Goal: Entertainment & Leisure: Consume media (video, audio)

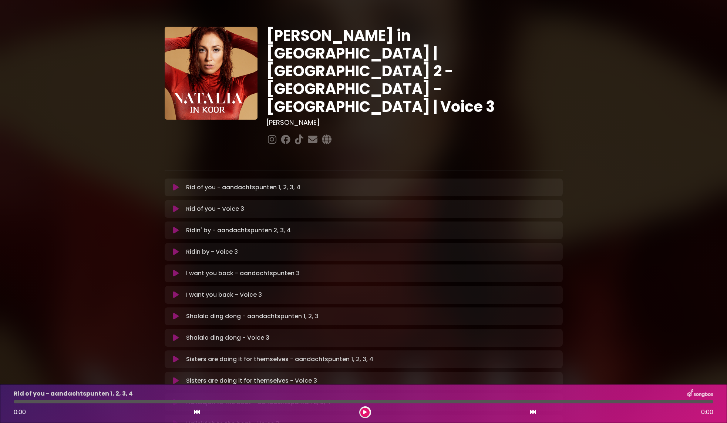
click at [176, 184] on icon at bounding box center [176, 187] width 6 height 7
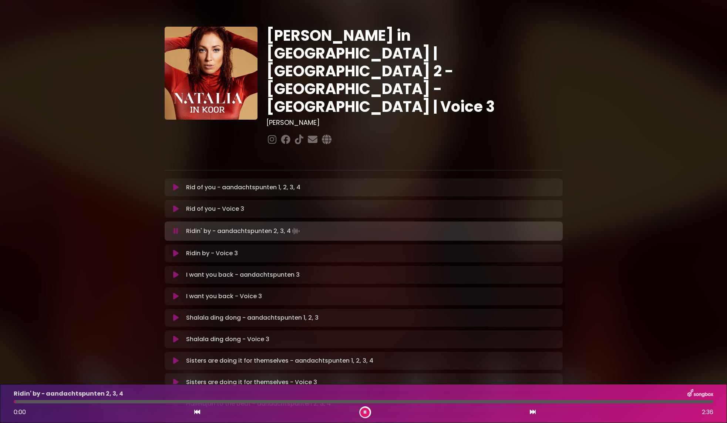
click at [173, 205] on icon at bounding box center [176, 208] width 6 height 7
click at [367, 411] on button at bounding box center [364, 411] width 9 height 9
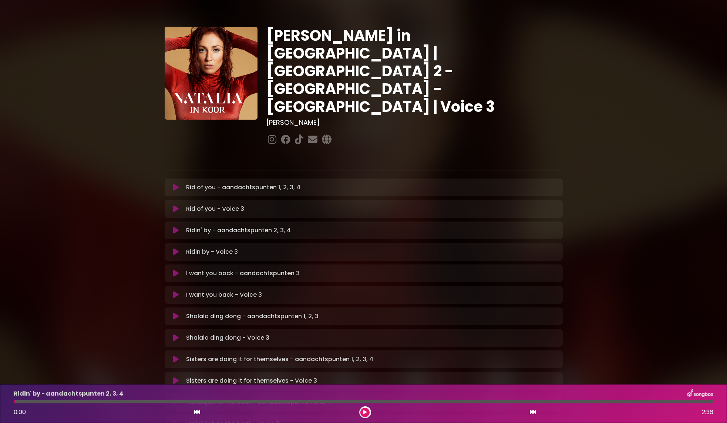
click at [176, 226] on icon at bounding box center [176, 229] width 6 height 7
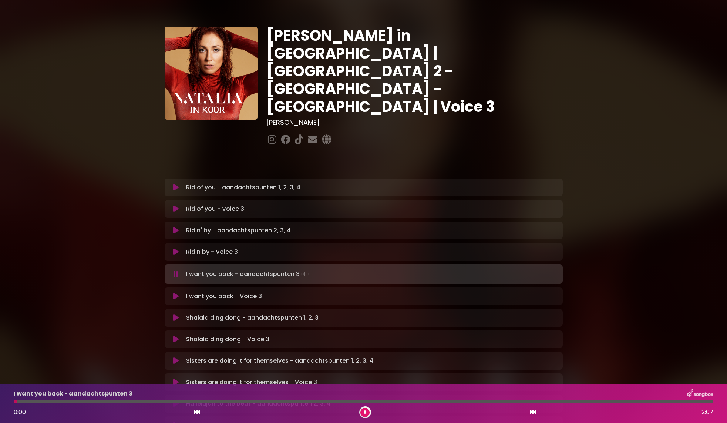
click at [177, 248] on icon at bounding box center [176, 251] width 6 height 7
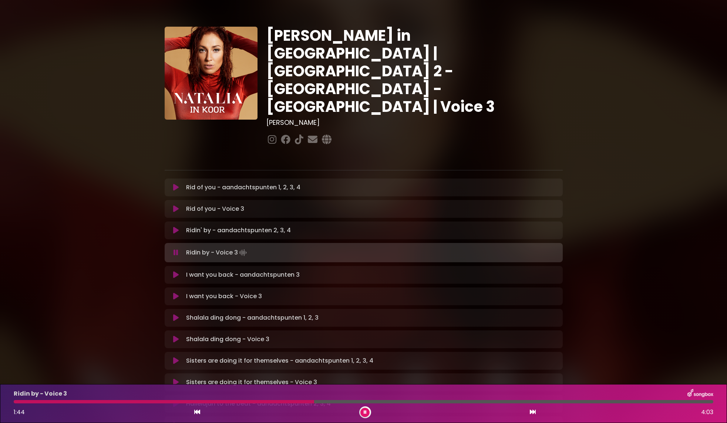
click at [178, 226] on icon at bounding box center [176, 229] width 6 height 7
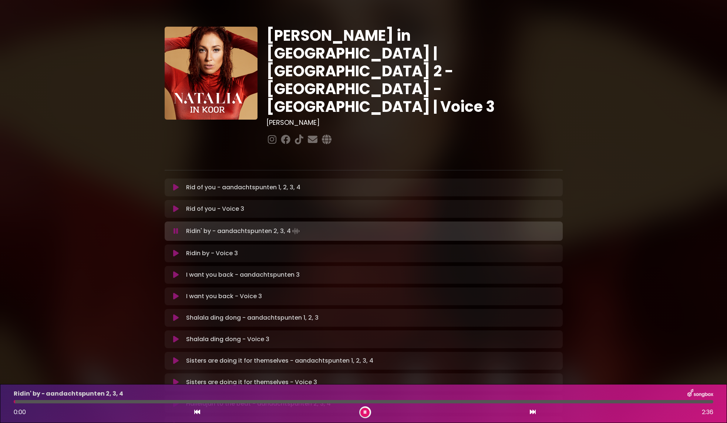
click at [177, 249] on icon at bounding box center [176, 252] width 6 height 7
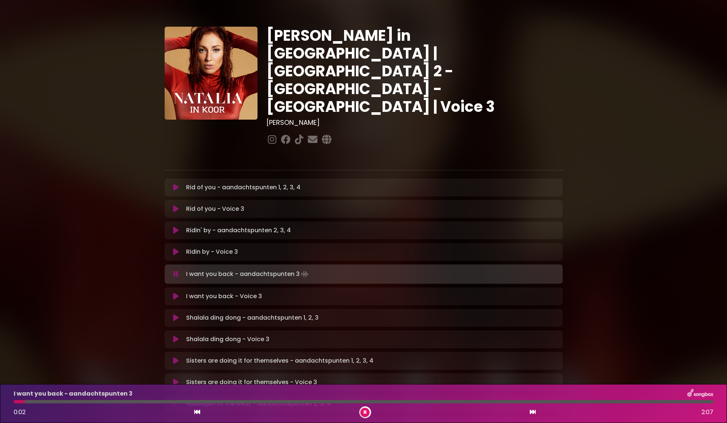
click at [364, 410] on icon at bounding box center [365, 412] width 3 height 4
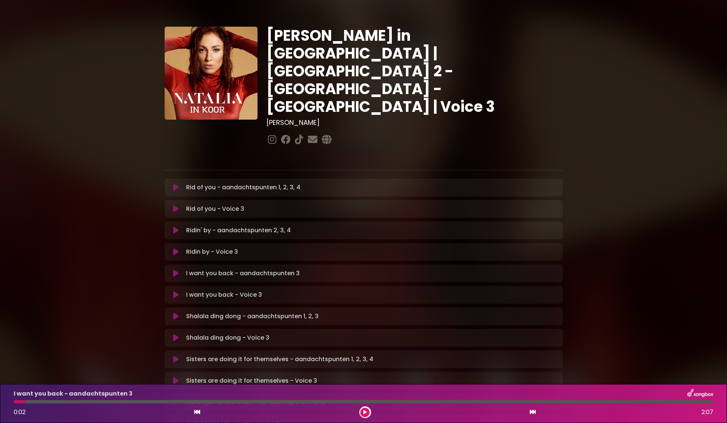
click at [366, 414] on icon at bounding box center [364, 412] width 3 height 4
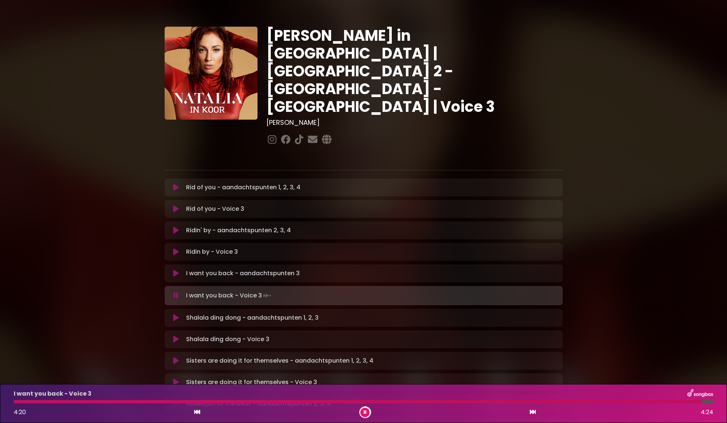
click at [177, 292] on icon at bounding box center [176, 295] width 5 height 7
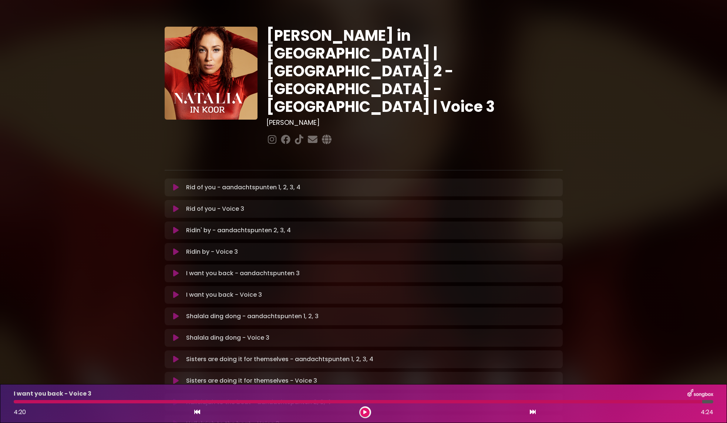
click at [177, 291] on icon at bounding box center [176, 294] width 6 height 7
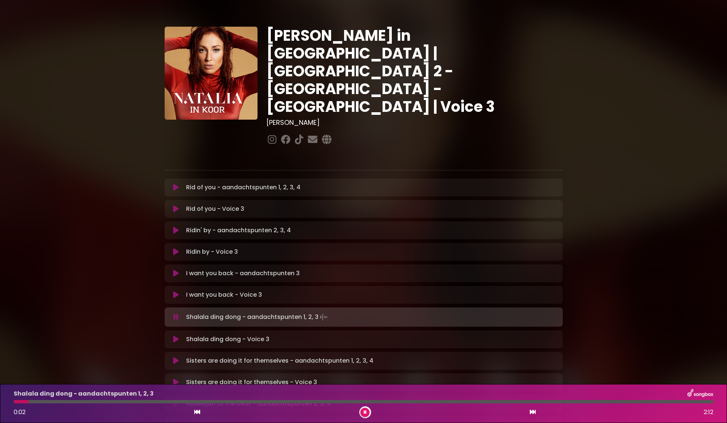
click at [177, 291] on icon at bounding box center [176, 294] width 6 height 7
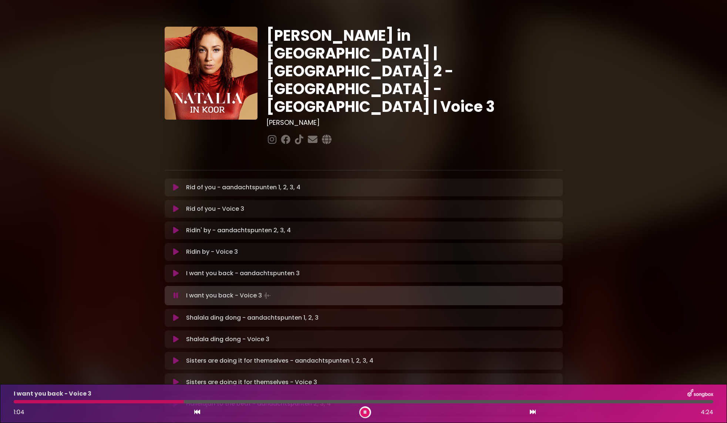
click at [366, 411] on icon at bounding box center [365, 412] width 3 height 4
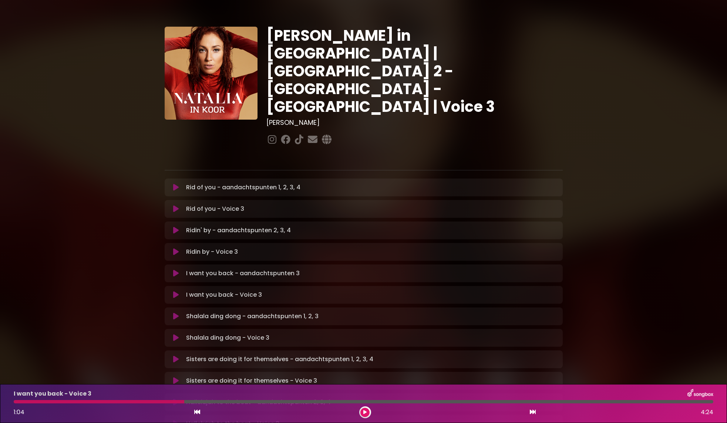
click at [178, 291] on icon at bounding box center [176, 294] width 6 height 7
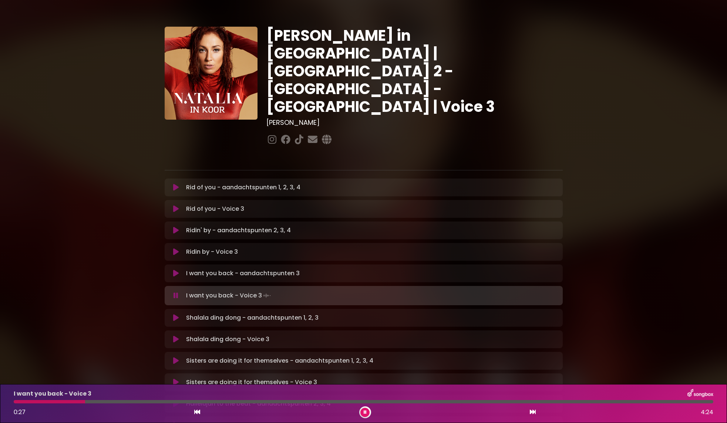
drag, startPoint x: 188, startPoint y: 403, endPoint x: 86, endPoint y: 402, distance: 102.5
click at [85, 403] on div at bounding box center [364, 401] width 700 height 3
click at [200, 412] on button at bounding box center [197, 412] width 7 height 10
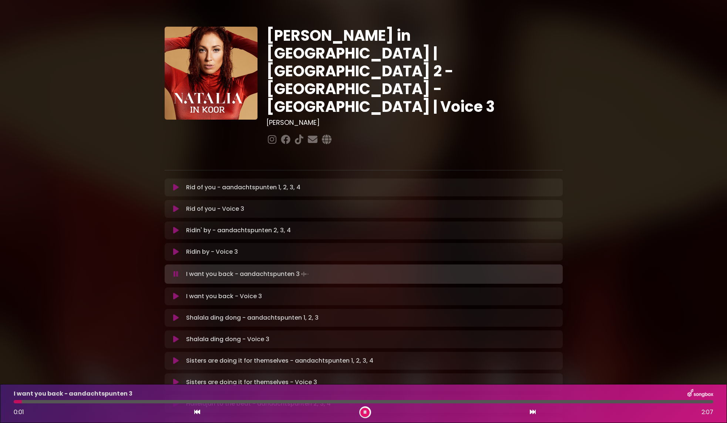
click at [178, 292] on icon at bounding box center [176, 295] width 6 height 7
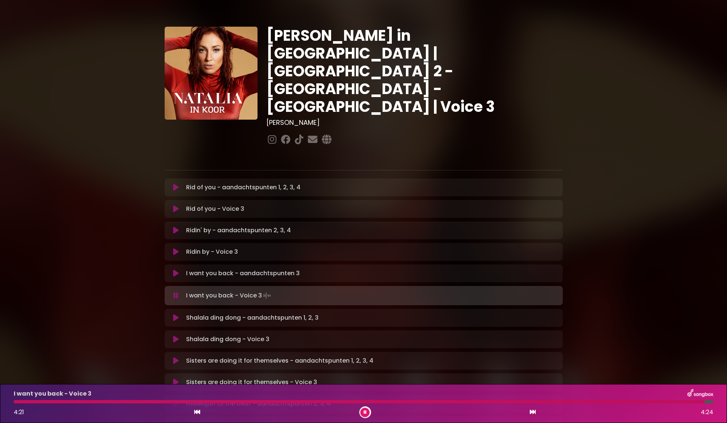
click at [363, 411] on button at bounding box center [364, 411] width 9 height 9
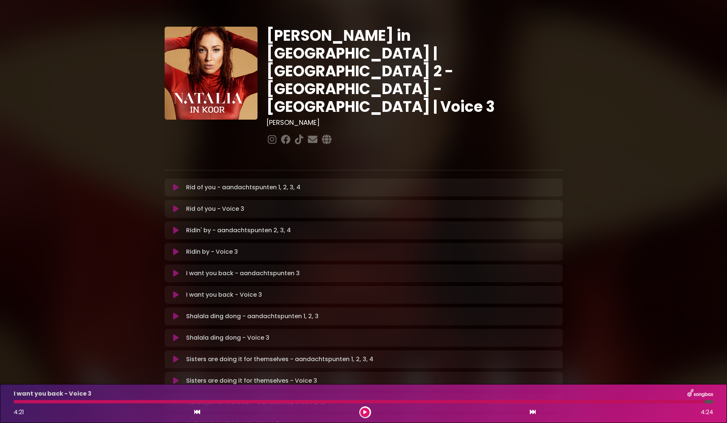
click at [176, 312] on icon at bounding box center [176, 315] width 6 height 7
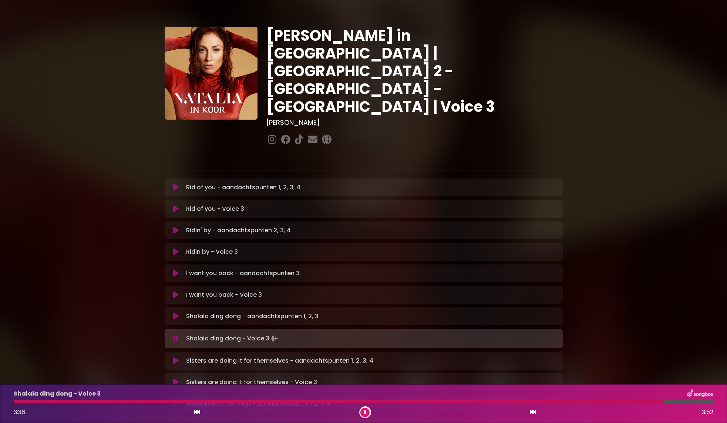
click at [176, 312] on icon at bounding box center [176, 315] width 6 height 7
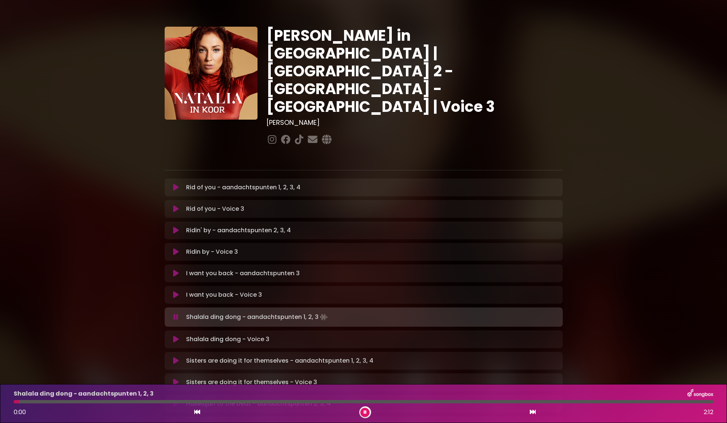
click at [175, 335] on icon at bounding box center [176, 338] width 6 height 7
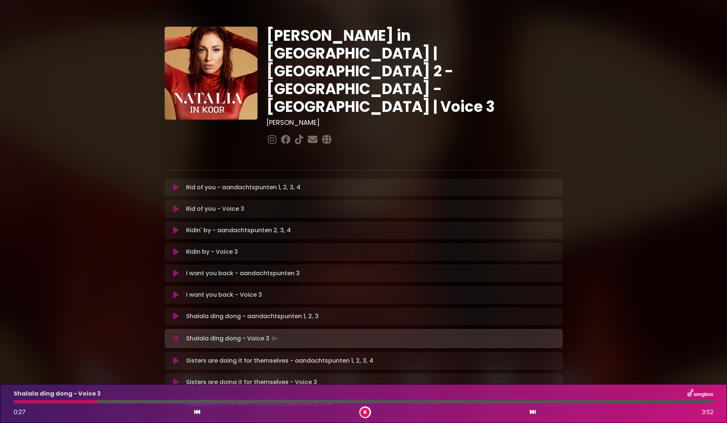
click at [198, 411] on icon at bounding box center [197, 412] width 6 height 6
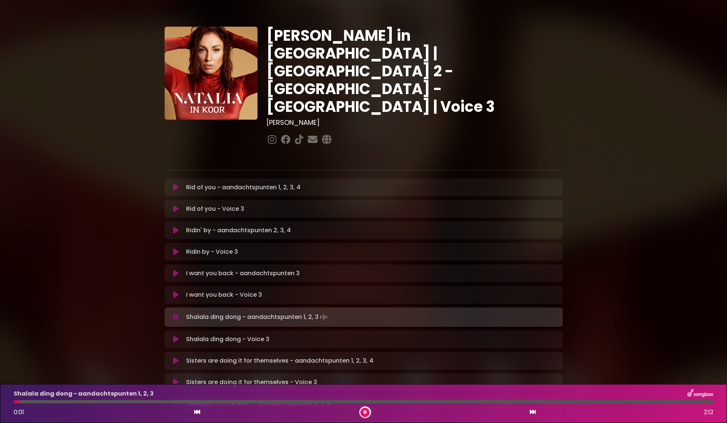
click at [177, 335] on icon at bounding box center [176, 338] width 6 height 7
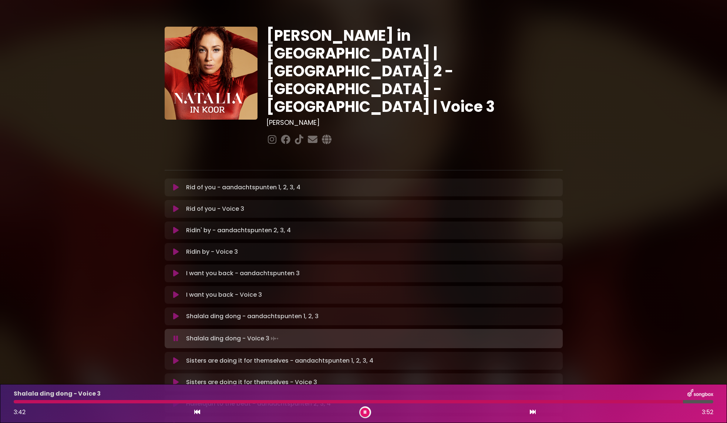
click at [178, 312] on icon at bounding box center [176, 315] width 6 height 7
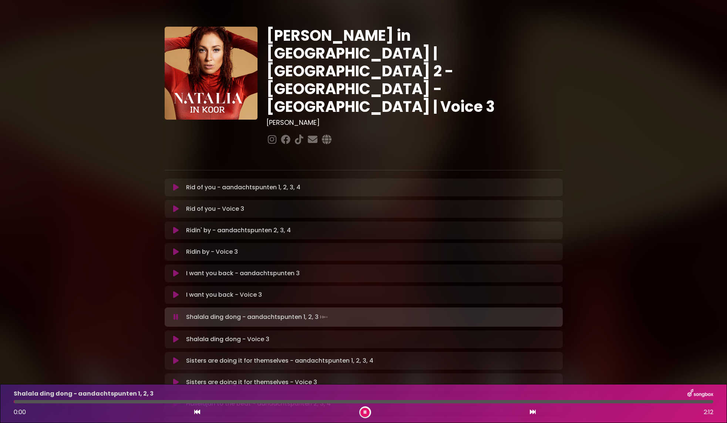
drag, startPoint x: 175, startPoint y: 306, endPoint x: 177, endPoint y: 312, distance: 5.3
click at [175, 330] on div "Shalala ding dong - Voice 3 Loading Track..." at bounding box center [364, 339] width 398 height 18
click at [177, 335] on icon at bounding box center [176, 338] width 6 height 7
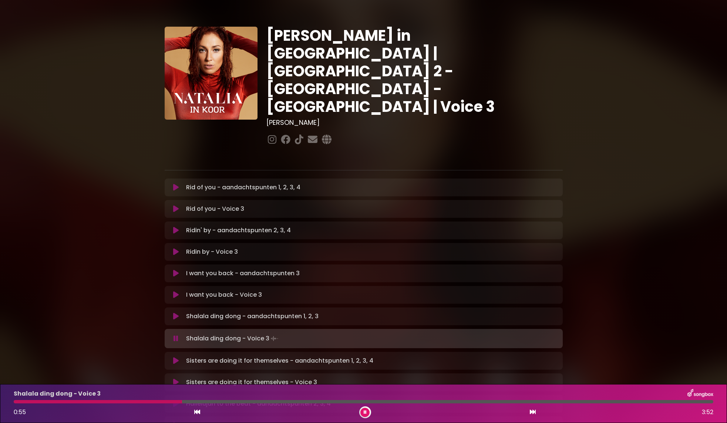
click at [365, 412] on icon at bounding box center [365, 412] width 3 height 4
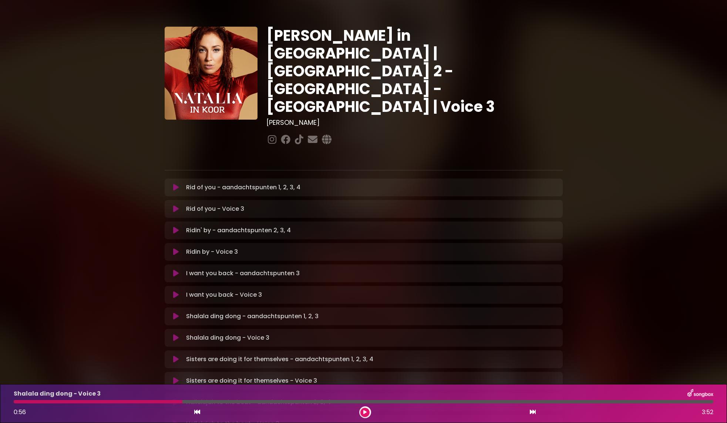
click at [177, 355] on icon at bounding box center [176, 358] width 6 height 7
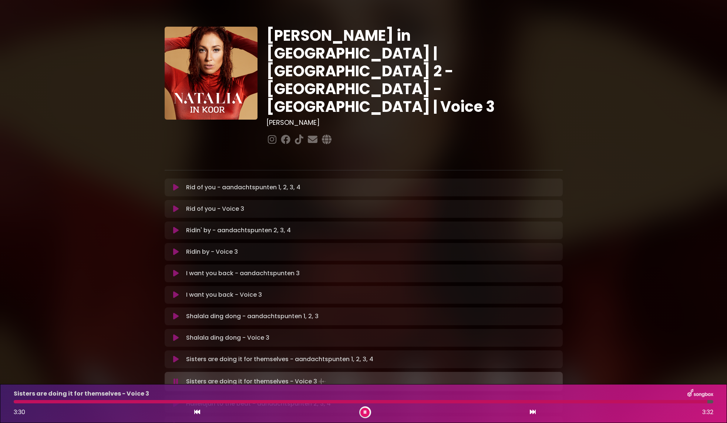
click at [175, 355] on icon at bounding box center [176, 358] width 6 height 7
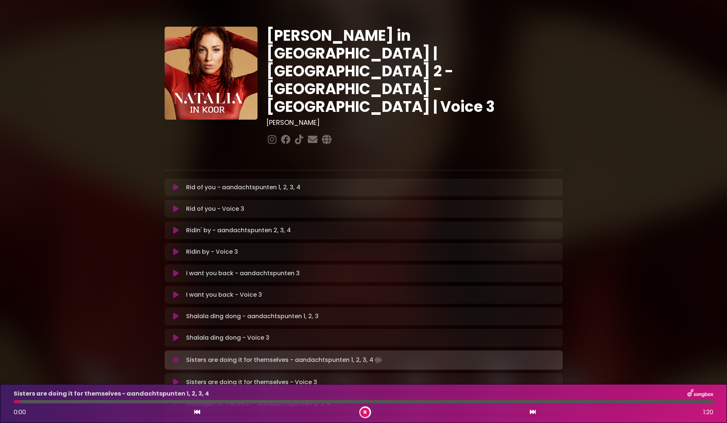
click at [178, 378] on icon at bounding box center [176, 381] width 6 height 7
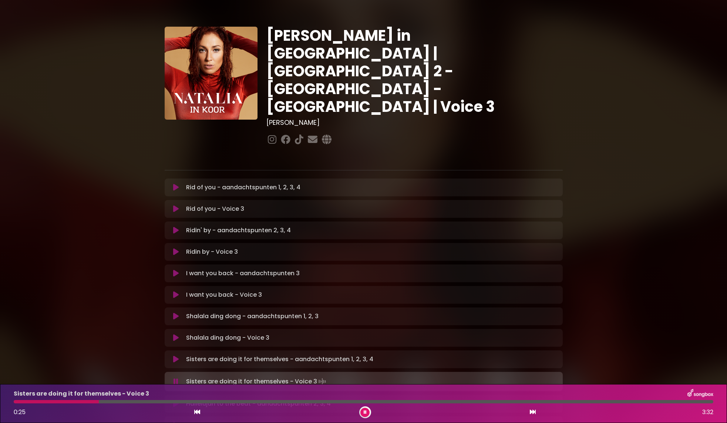
click at [199, 410] on icon at bounding box center [197, 412] width 6 height 6
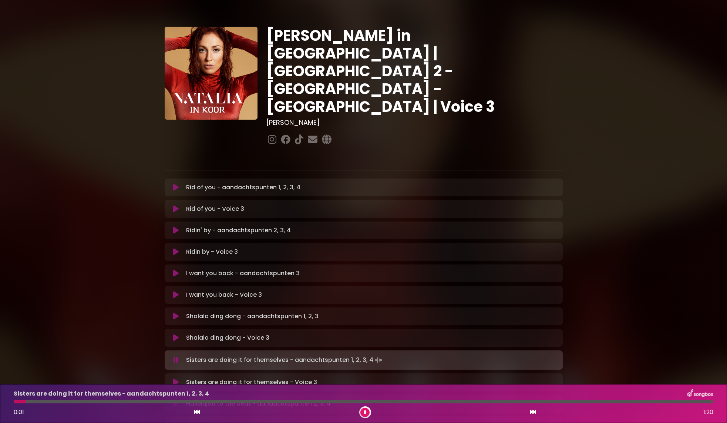
click at [176, 378] on icon at bounding box center [176, 381] width 6 height 7
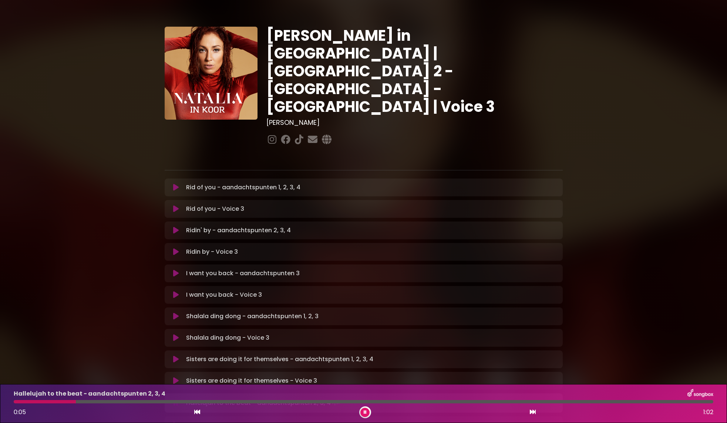
click at [367, 413] on button at bounding box center [364, 411] width 9 height 9
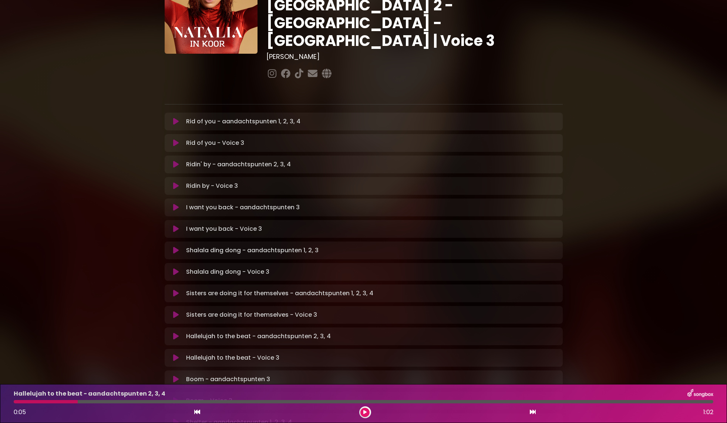
scroll to position [66, 0]
drag, startPoint x: 177, startPoint y: 308, endPoint x: 184, endPoint y: 313, distance: 8.4
click at [177, 332] on icon at bounding box center [176, 335] width 6 height 7
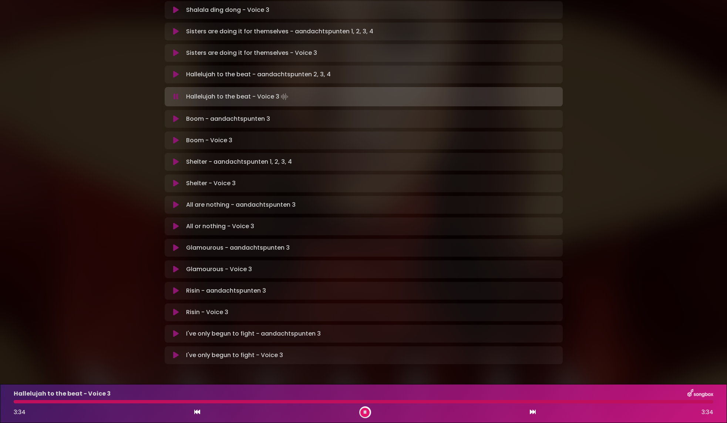
scroll to position [326, 0]
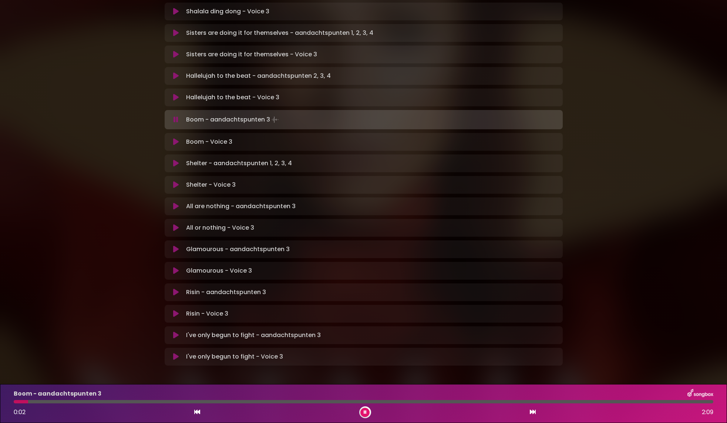
click at [364, 411] on icon at bounding box center [365, 412] width 3 height 4
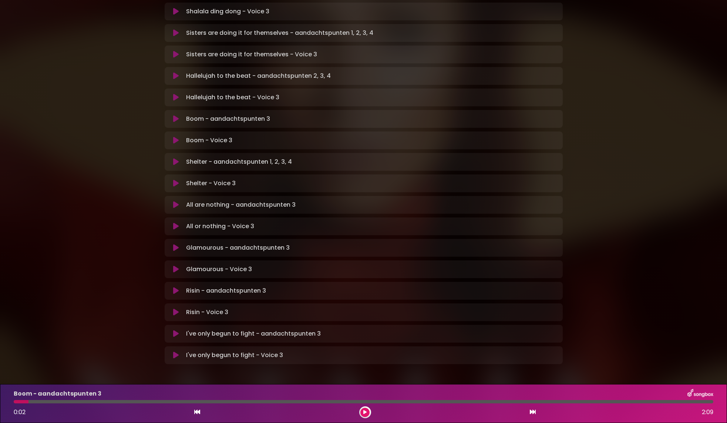
click at [174, 115] on icon at bounding box center [176, 118] width 6 height 7
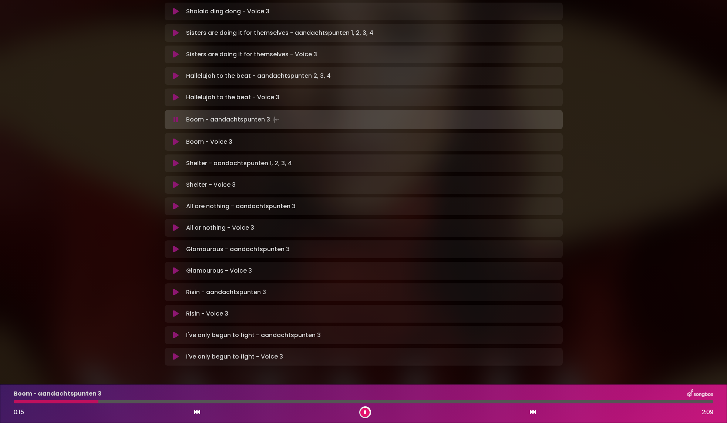
click at [175, 138] on icon at bounding box center [176, 141] width 6 height 7
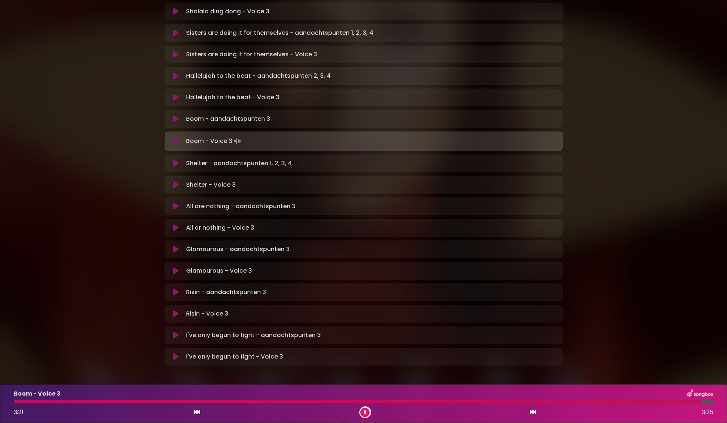
click at [364, 411] on icon at bounding box center [365, 412] width 3 height 4
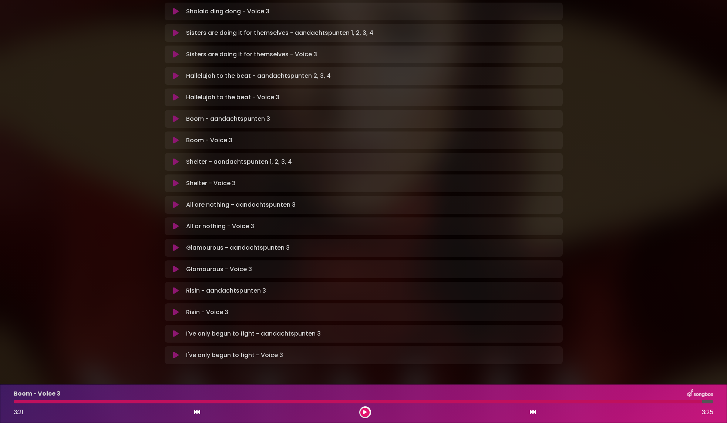
click at [177, 179] on icon at bounding box center [176, 182] width 6 height 7
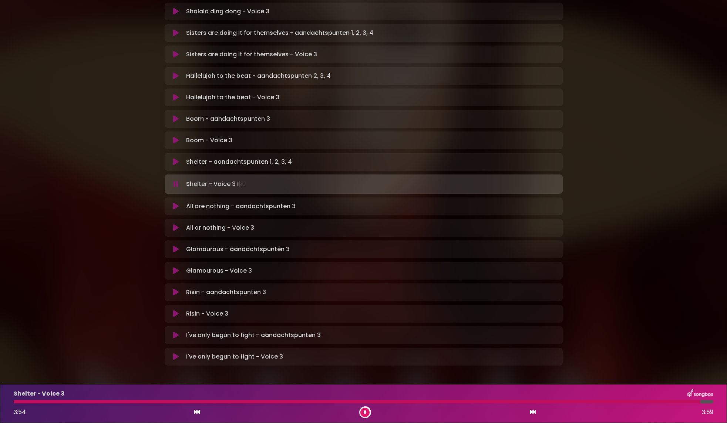
scroll to position [327, 0]
click at [367, 412] on button at bounding box center [364, 411] width 9 height 9
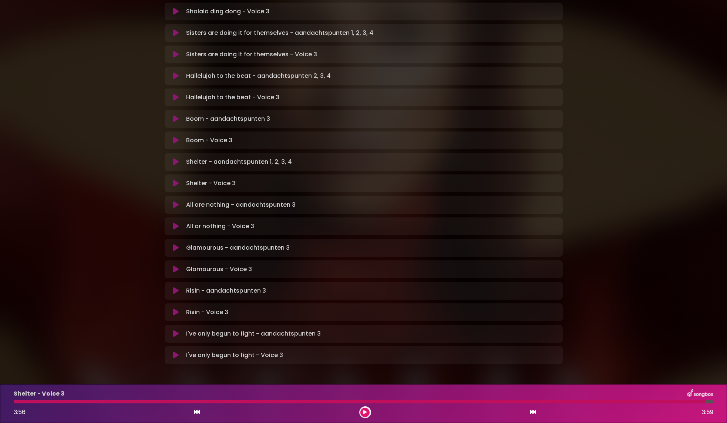
click at [366, 413] on icon at bounding box center [364, 412] width 3 height 4
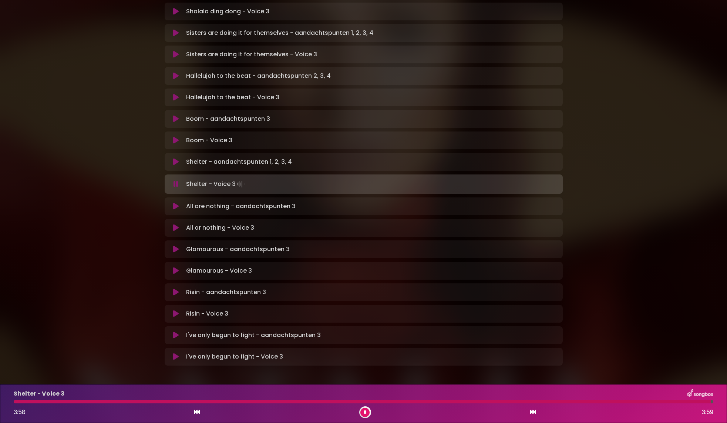
click at [176, 224] on icon at bounding box center [176, 227] width 6 height 7
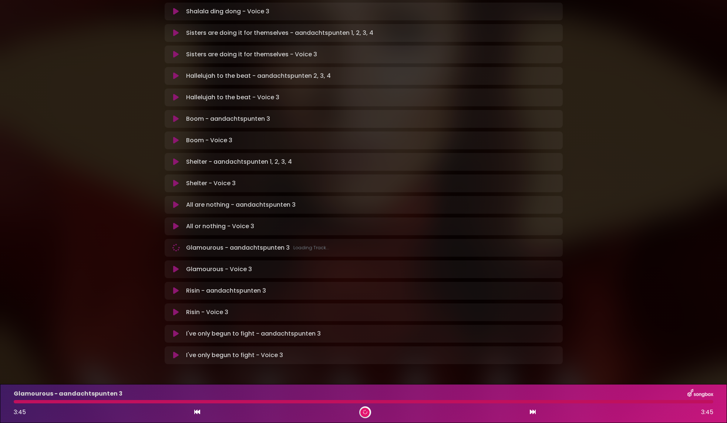
click at [177, 243] on div "Glamourous - aandachtspunten 3 Loading Track..." at bounding box center [363, 247] width 389 height 9
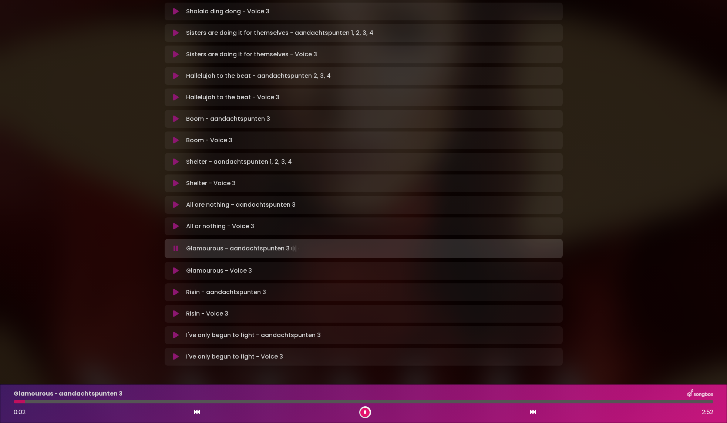
click at [178, 245] on icon at bounding box center [176, 249] width 6 height 8
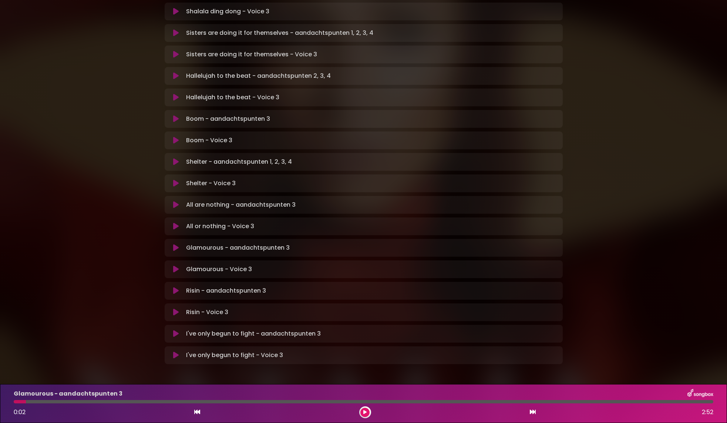
drag, startPoint x: 176, startPoint y: 219, endPoint x: 179, endPoint y: 225, distance: 7.1
click at [176, 243] on icon at bounding box center [176, 247] width 7 height 8
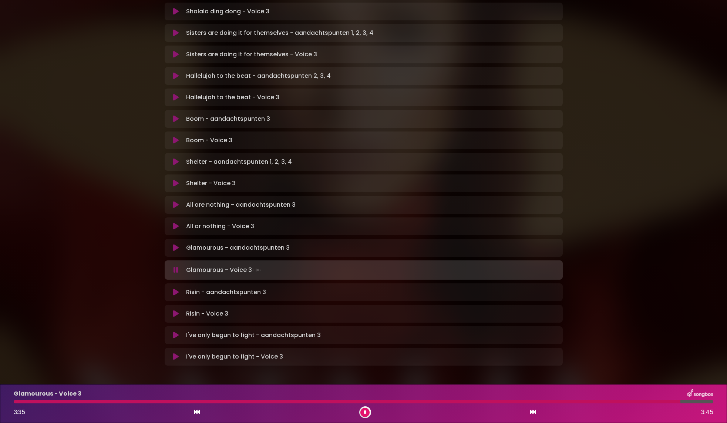
click at [363, 415] on div at bounding box center [365, 412] width 12 height 12
click at [366, 414] on button at bounding box center [364, 411] width 9 height 9
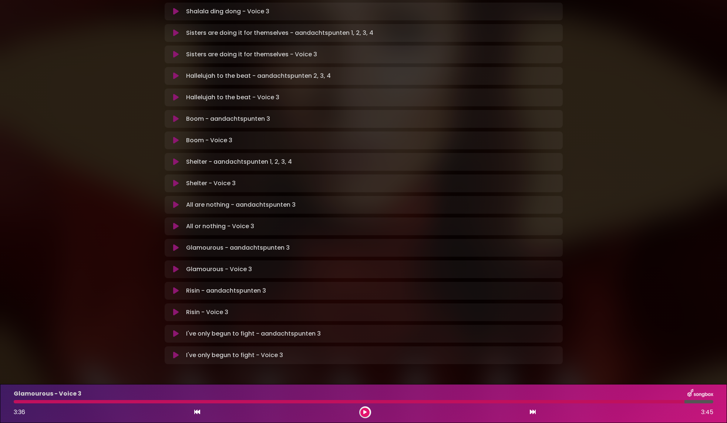
click at [179, 330] on button at bounding box center [176, 333] width 14 height 7
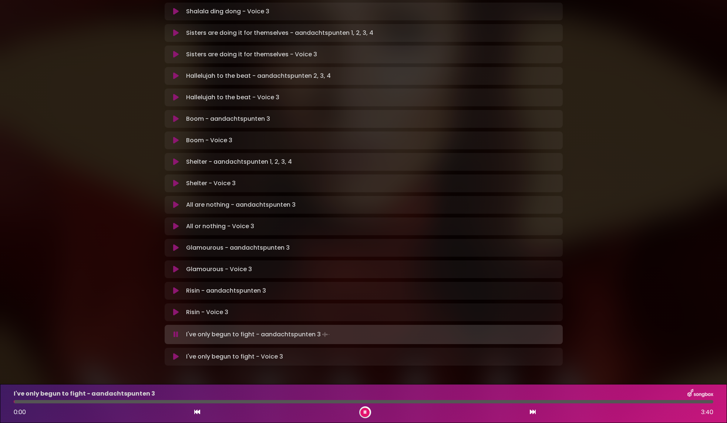
click at [178, 353] on icon at bounding box center [176, 356] width 6 height 7
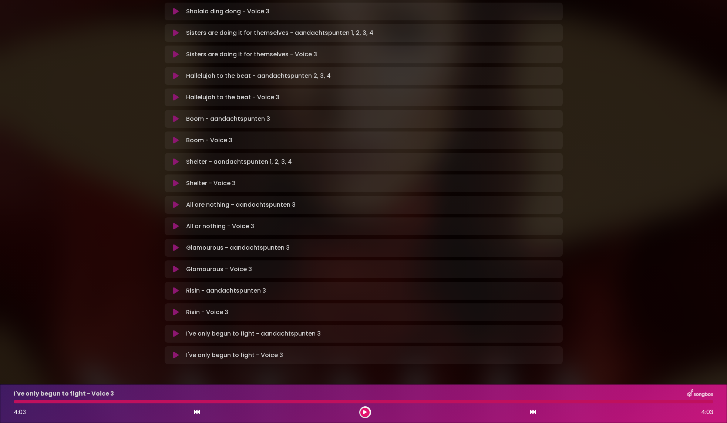
click at [178, 308] on icon at bounding box center [176, 311] width 6 height 7
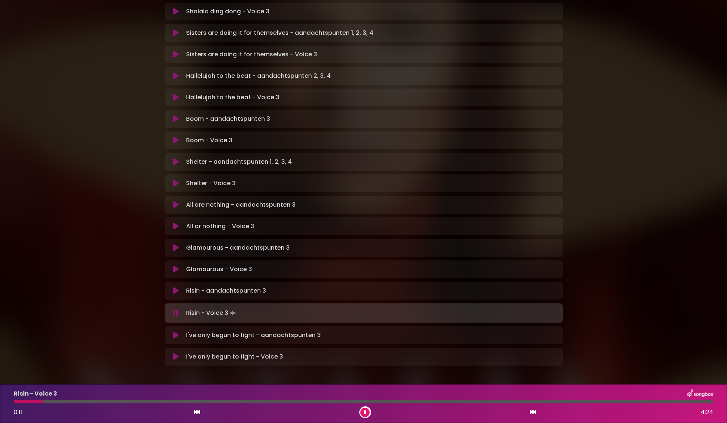
click at [175, 287] on icon at bounding box center [176, 290] width 6 height 7
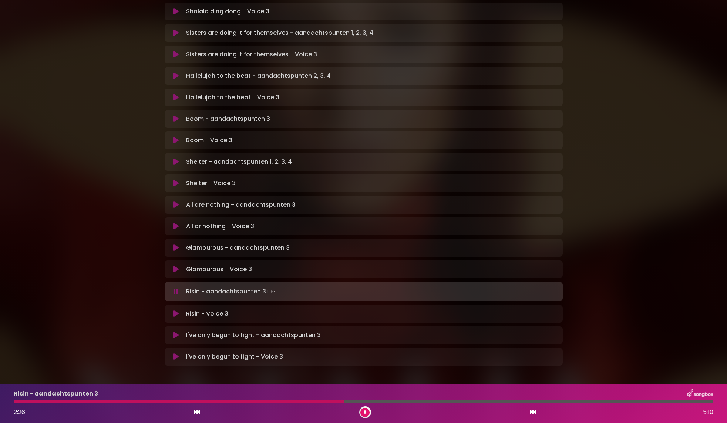
click at [449, 403] on div "Risin - aandachtspunten 3 2:26 5:10" at bounding box center [363, 403] width 709 height 29
click at [454, 401] on div at bounding box center [364, 401] width 700 height 3
click at [493, 402] on div at bounding box center [364, 401] width 700 height 3
click at [365, 412] on icon at bounding box center [365, 411] width 4 height 3
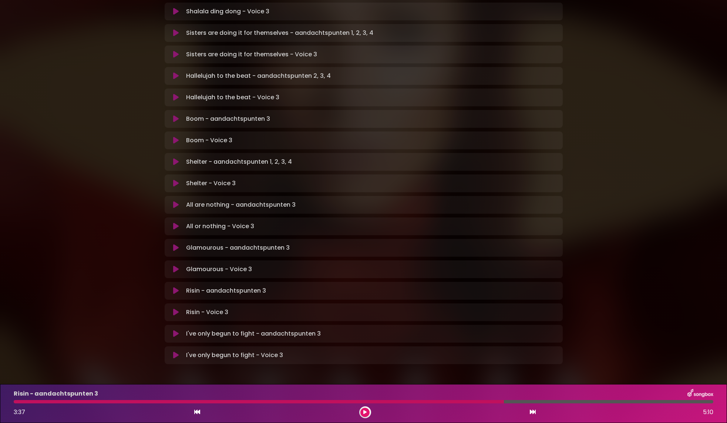
drag, startPoint x: 364, startPoint y: 411, endPoint x: 414, endPoint y: 409, distance: 50.4
click at [365, 411] on icon at bounding box center [365, 412] width 4 height 5
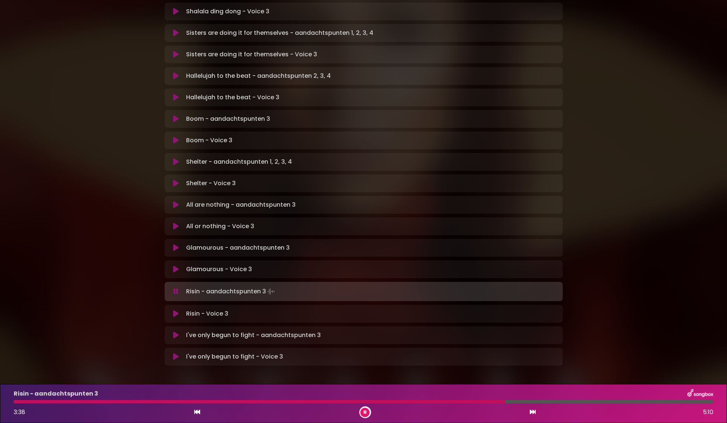
click at [587, 403] on div at bounding box center [364, 401] width 700 height 3
click at [662, 401] on div at bounding box center [364, 401] width 700 height 3
click at [367, 410] on button at bounding box center [364, 411] width 9 height 9
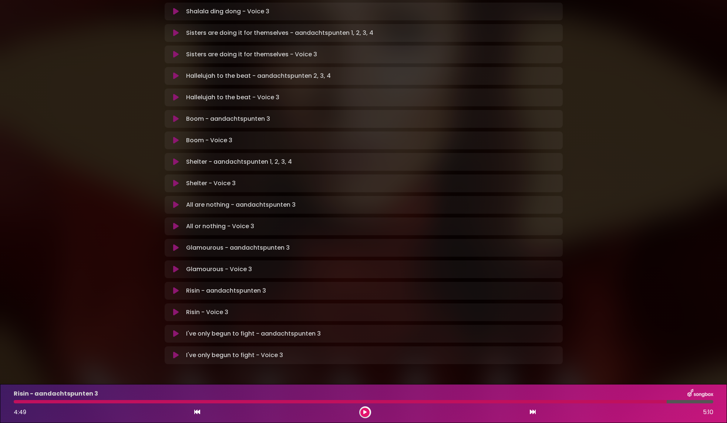
click at [176, 308] on icon at bounding box center [176, 311] width 6 height 7
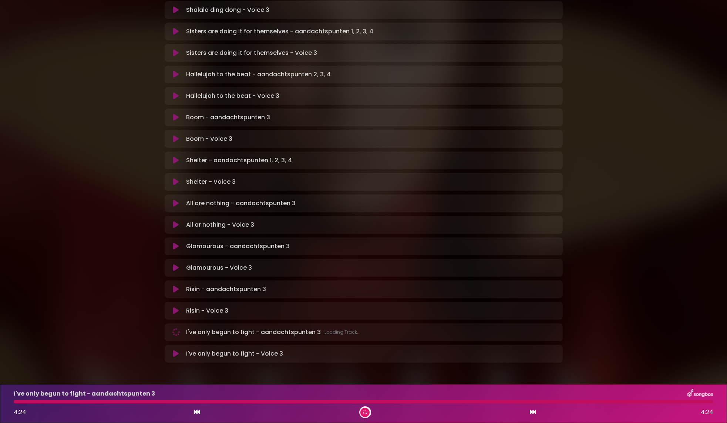
scroll to position [326, 0]
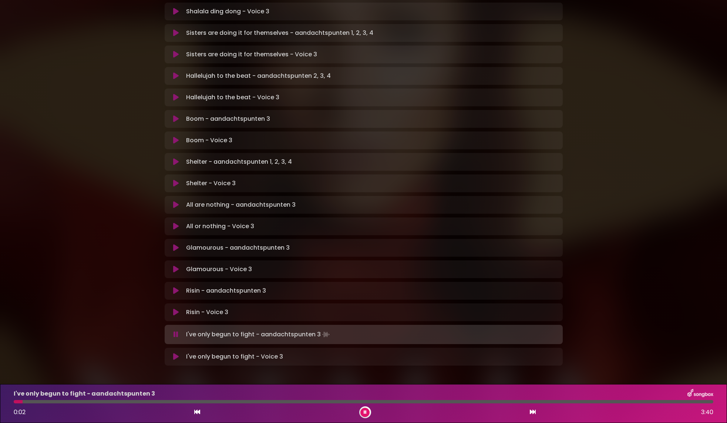
click at [365, 410] on icon at bounding box center [364, 412] width 3 height 4
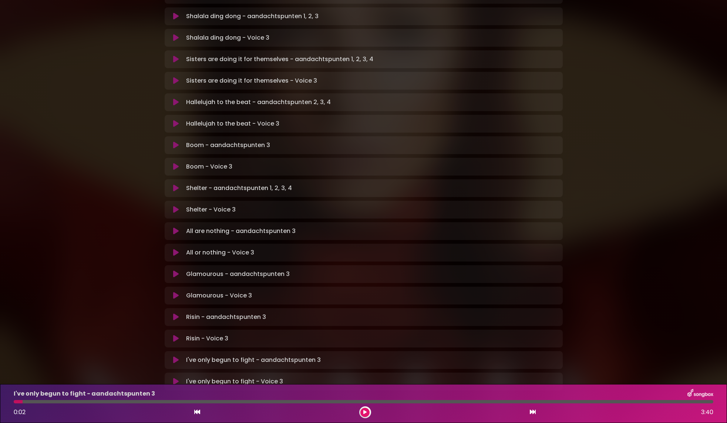
scroll to position [300, 0]
